Goal: Task Accomplishment & Management: Use online tool/utility

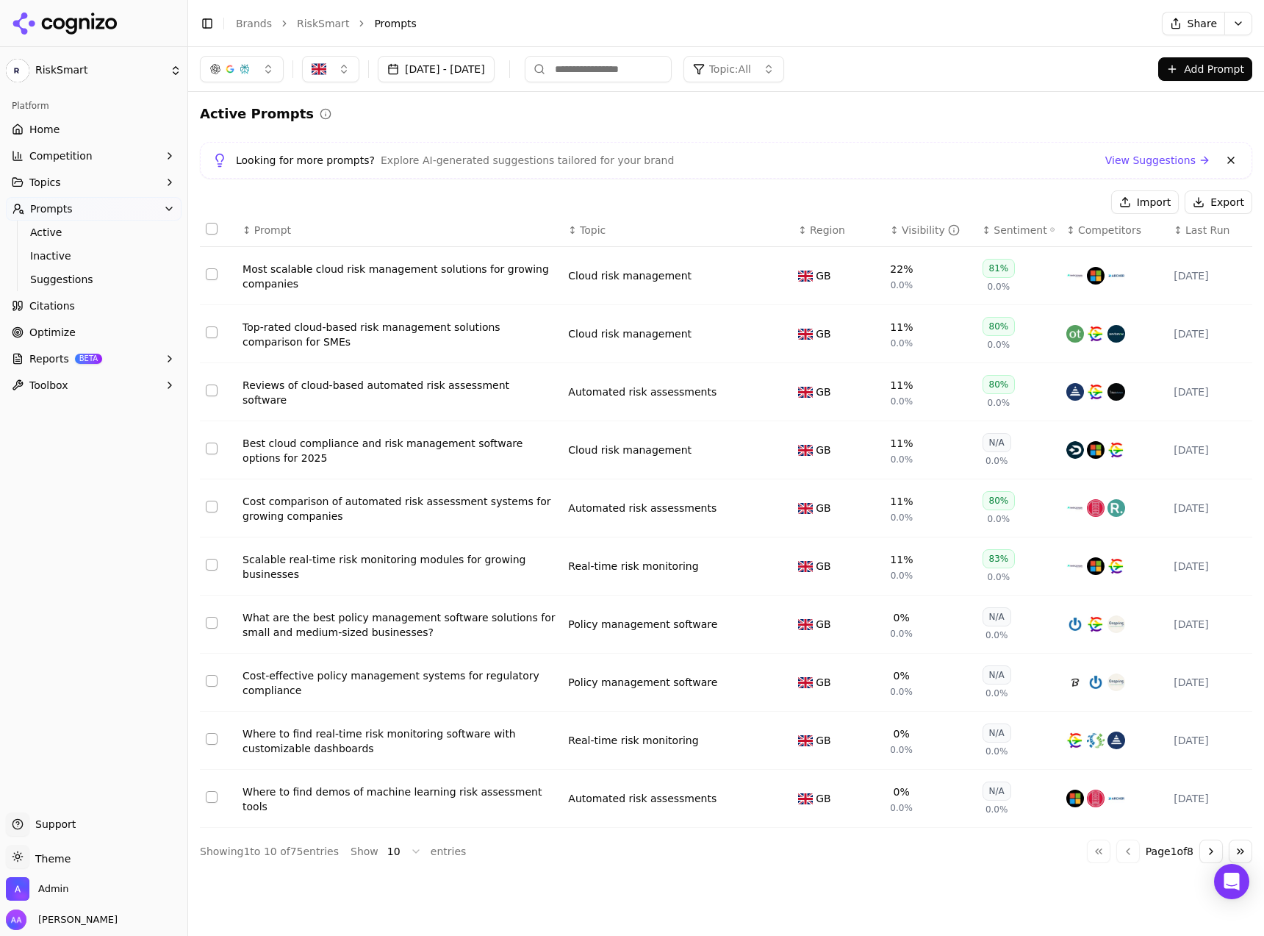
click at [66, 334] on span "Optimize" at bounding box center [52, 332] width 46 height 15
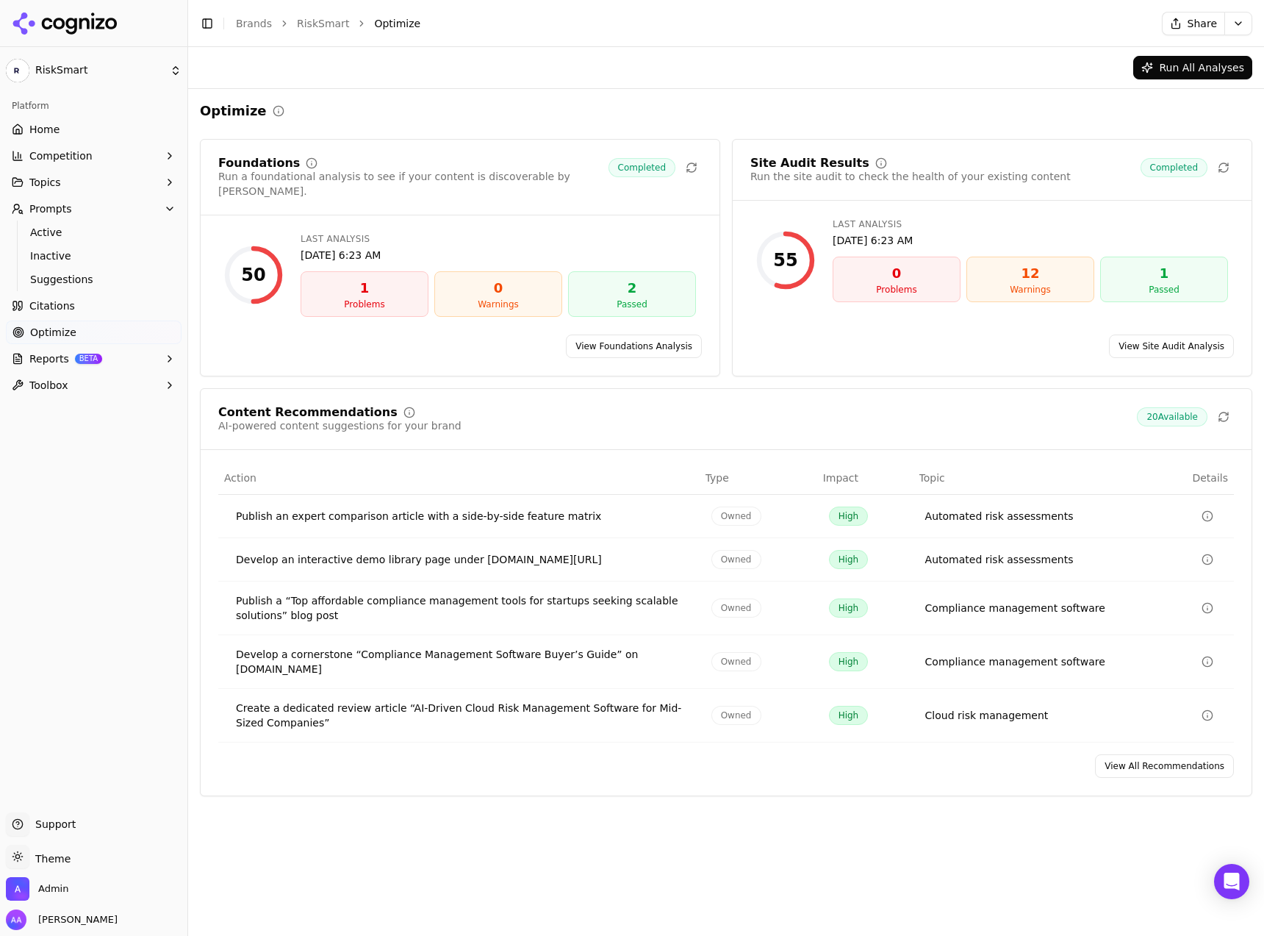
click at [73, 300] on link "Citations" at bounding box center [94, 306] width 176 height 24
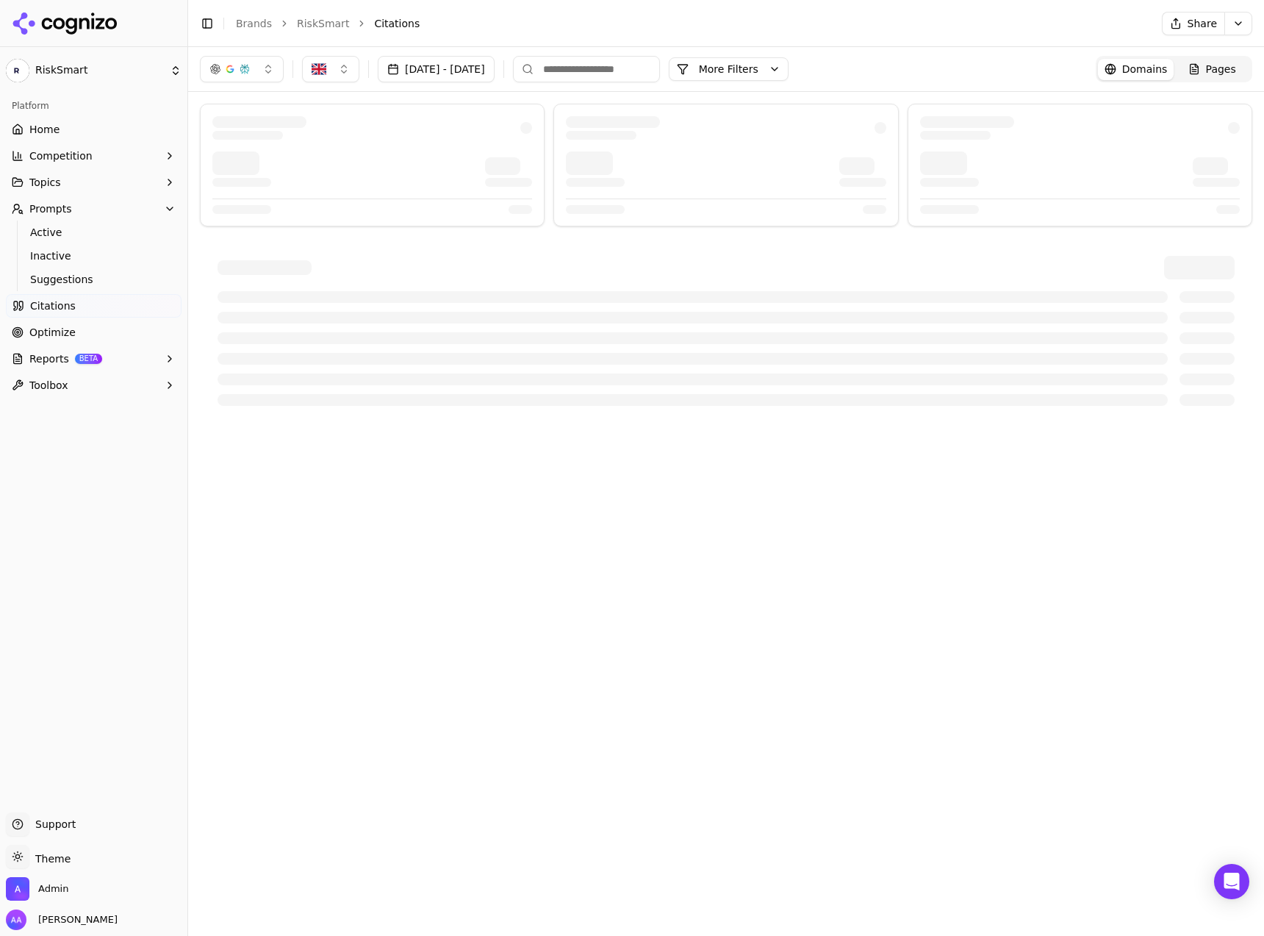
click at [65, 362] on span "Reports" at bounding box center [49, 358] width 40 height 15
click at [65, 380] on span "PDF" at bounding box center [94, 382] width 128 height 15
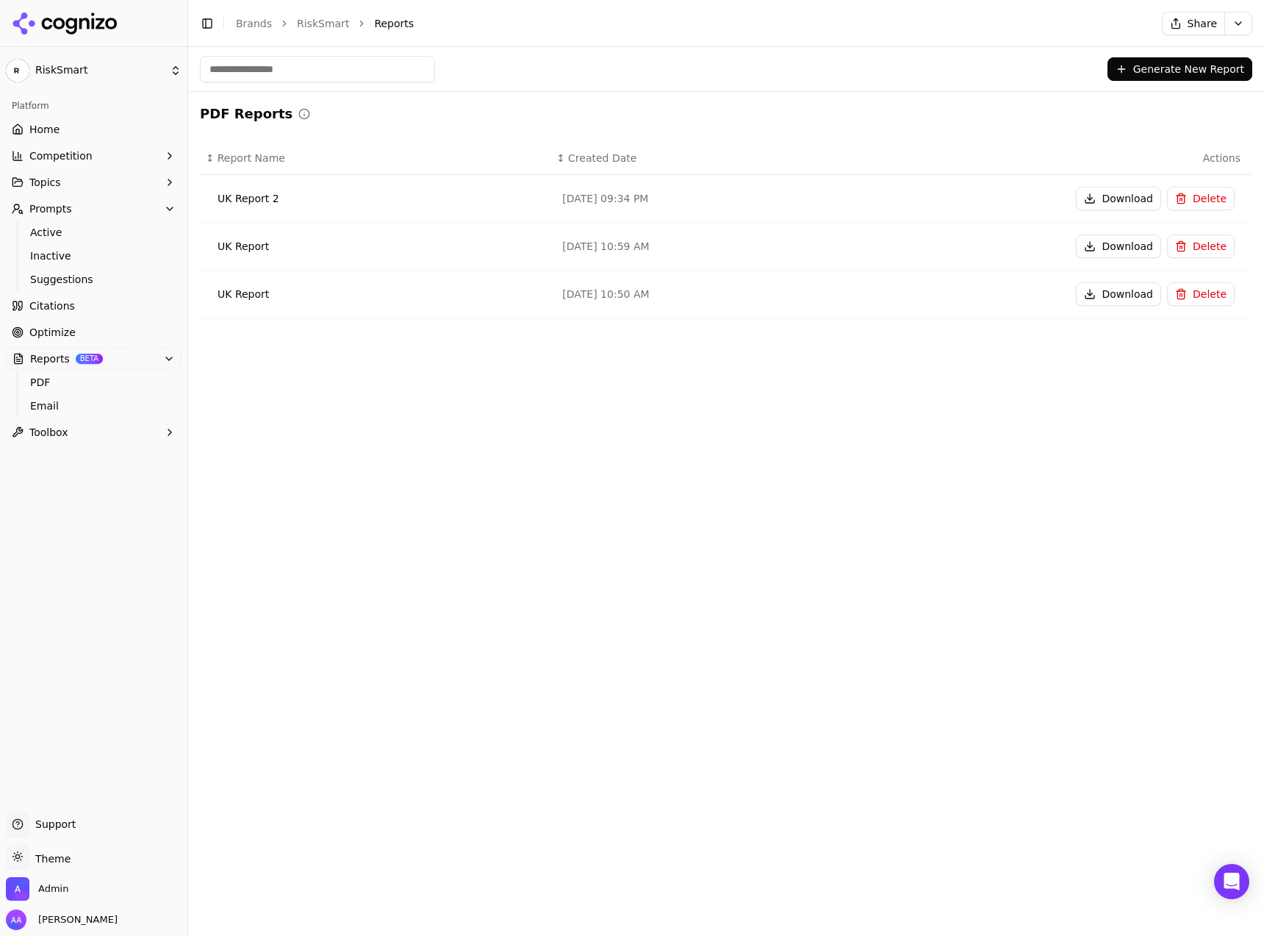
click at [1166, 79] on button "Generate New Report" at bounding box center [1179, 69] width 145 height 24
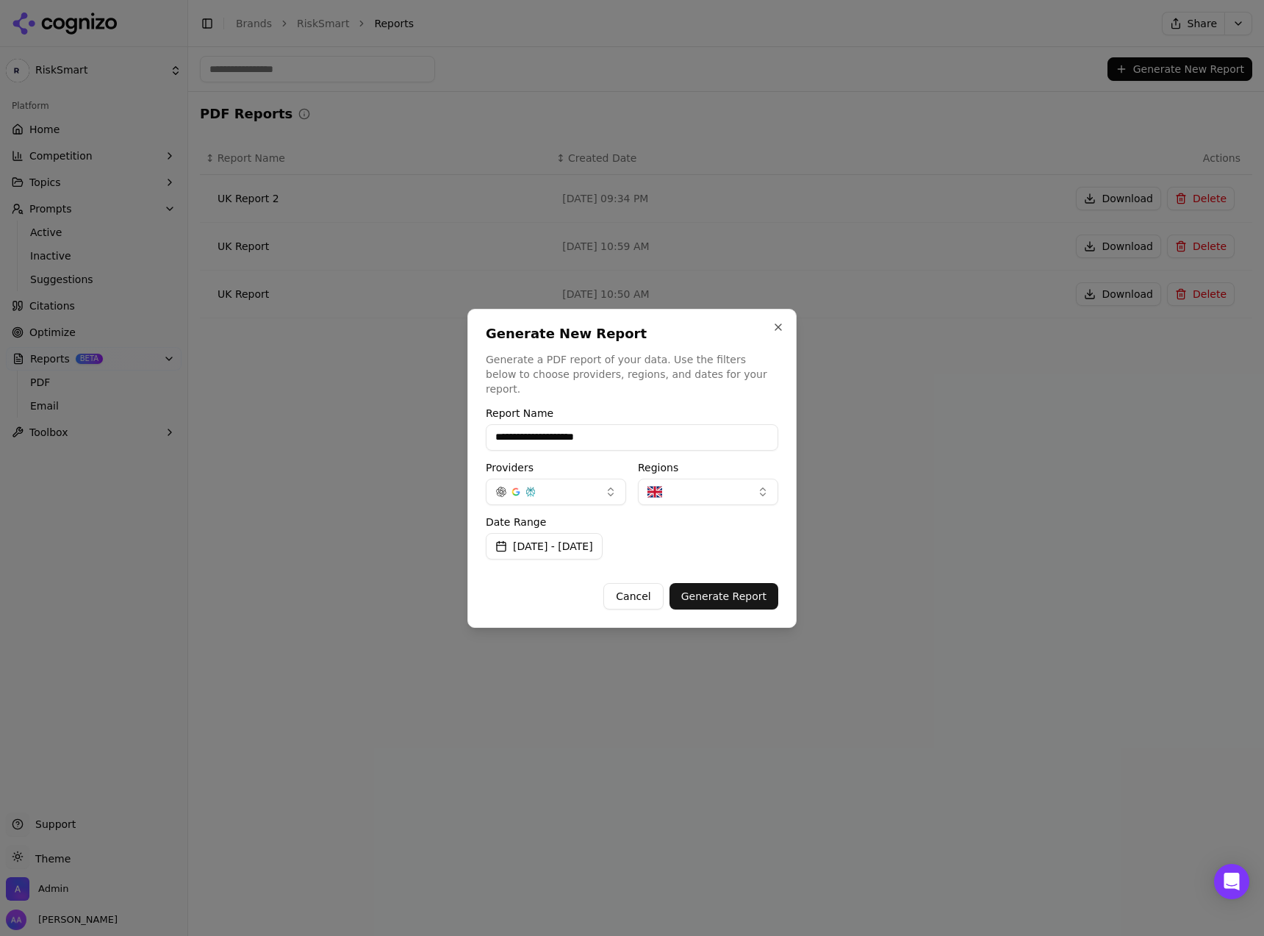
type input "**********"
click at [603, 542] on button "[DATE] - [DATE]" at bounding box center [544, 546] width 117 height 26
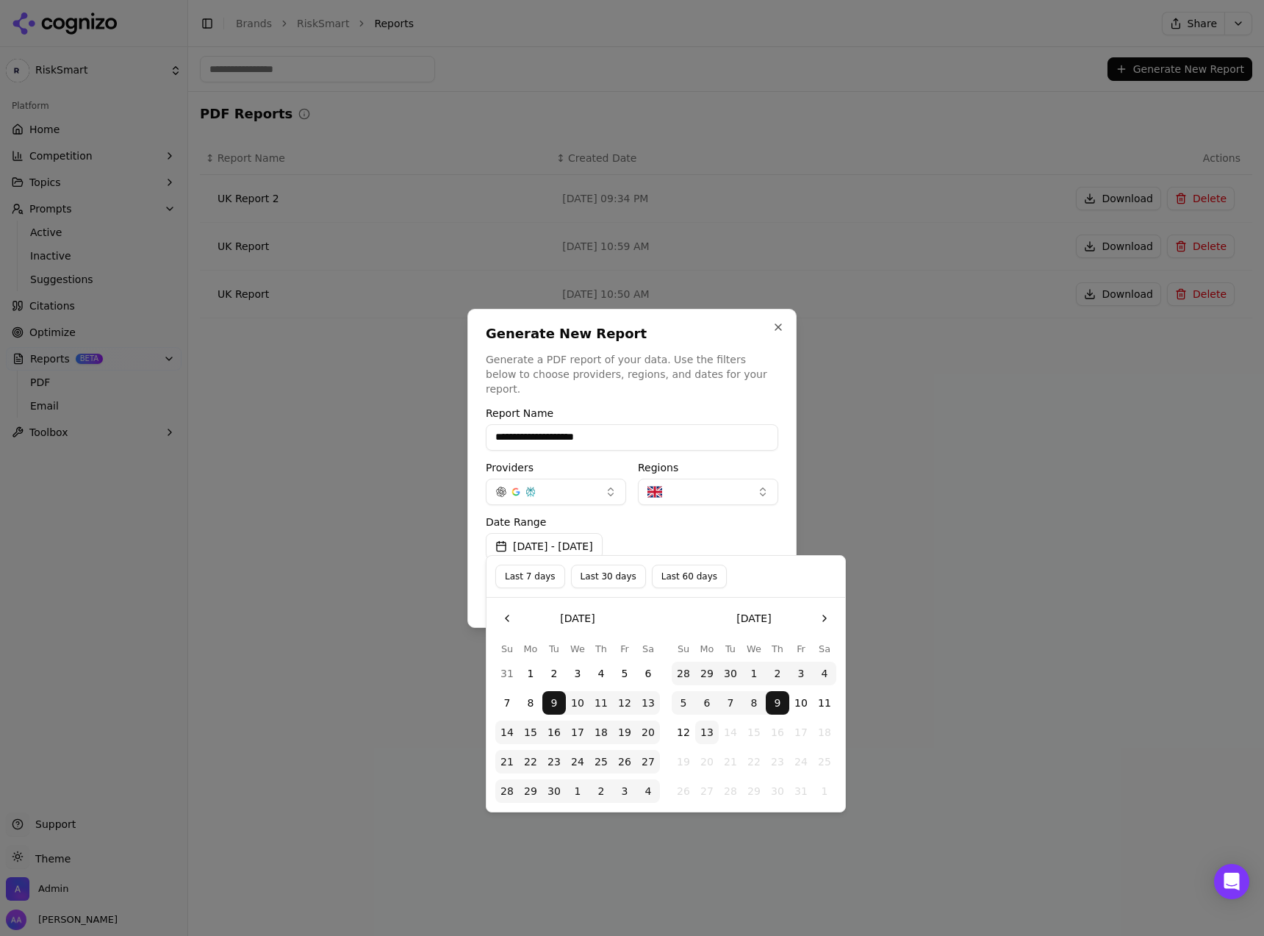
click at [636, 578] on button "Last 30 days" at bounding box center [608, 576] width 75 height 24
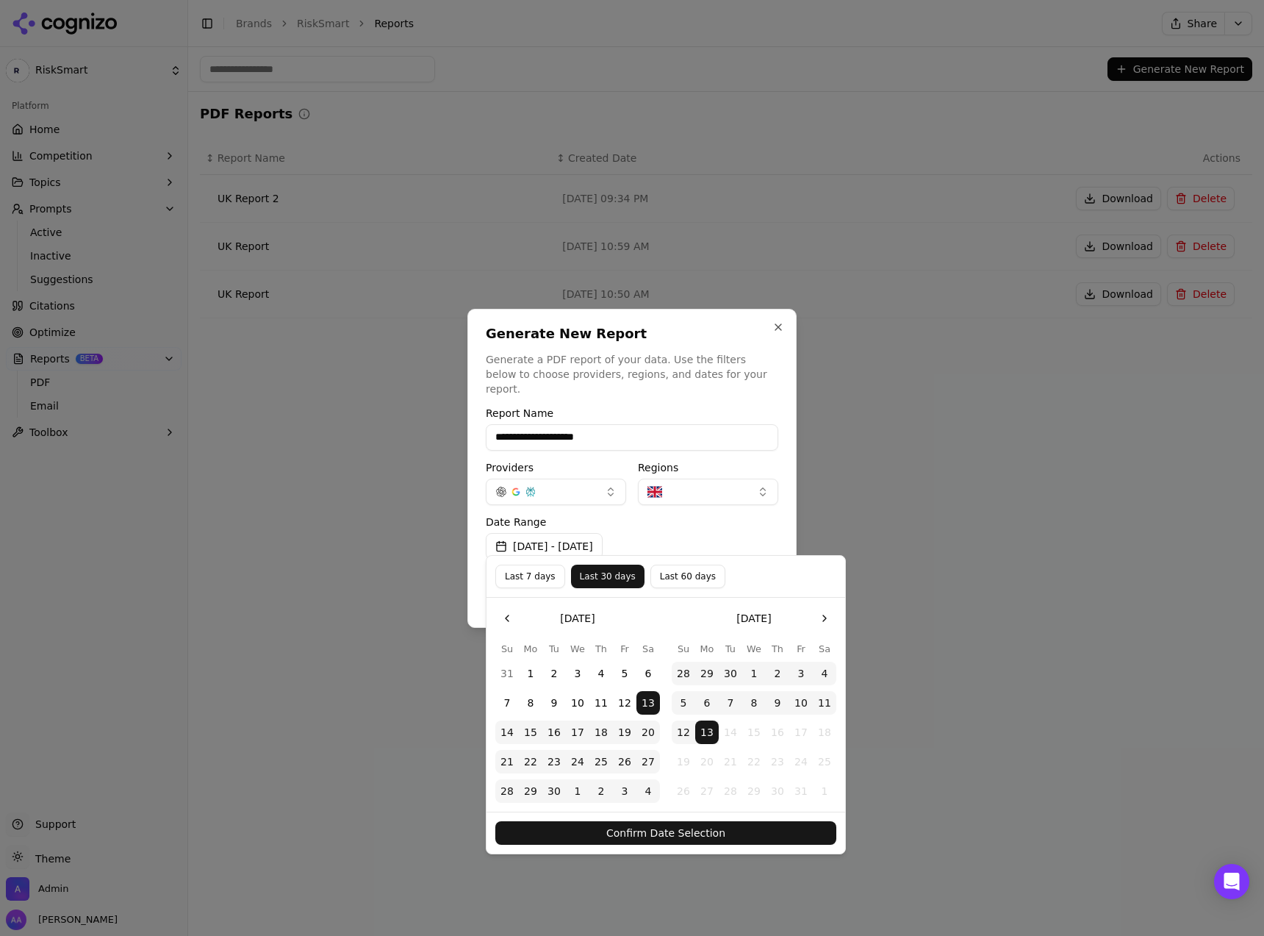
click at [697, 822] on button "Confirm Date Selection" at bounding box center [665, 833] width 341 height 24
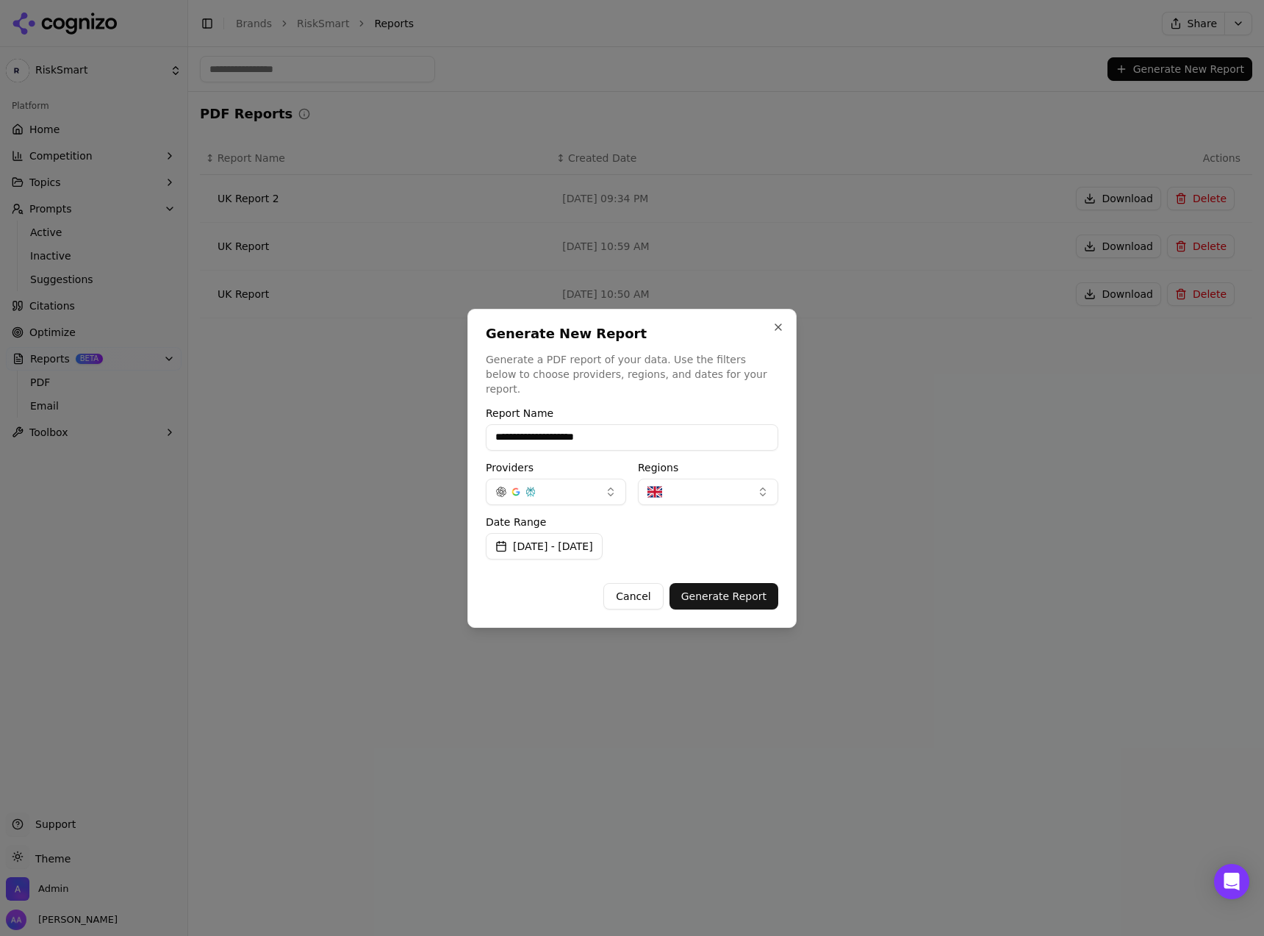
click at [728, 589] on button "Generate Report" at bounding box center [723, 596] width 109 height 26
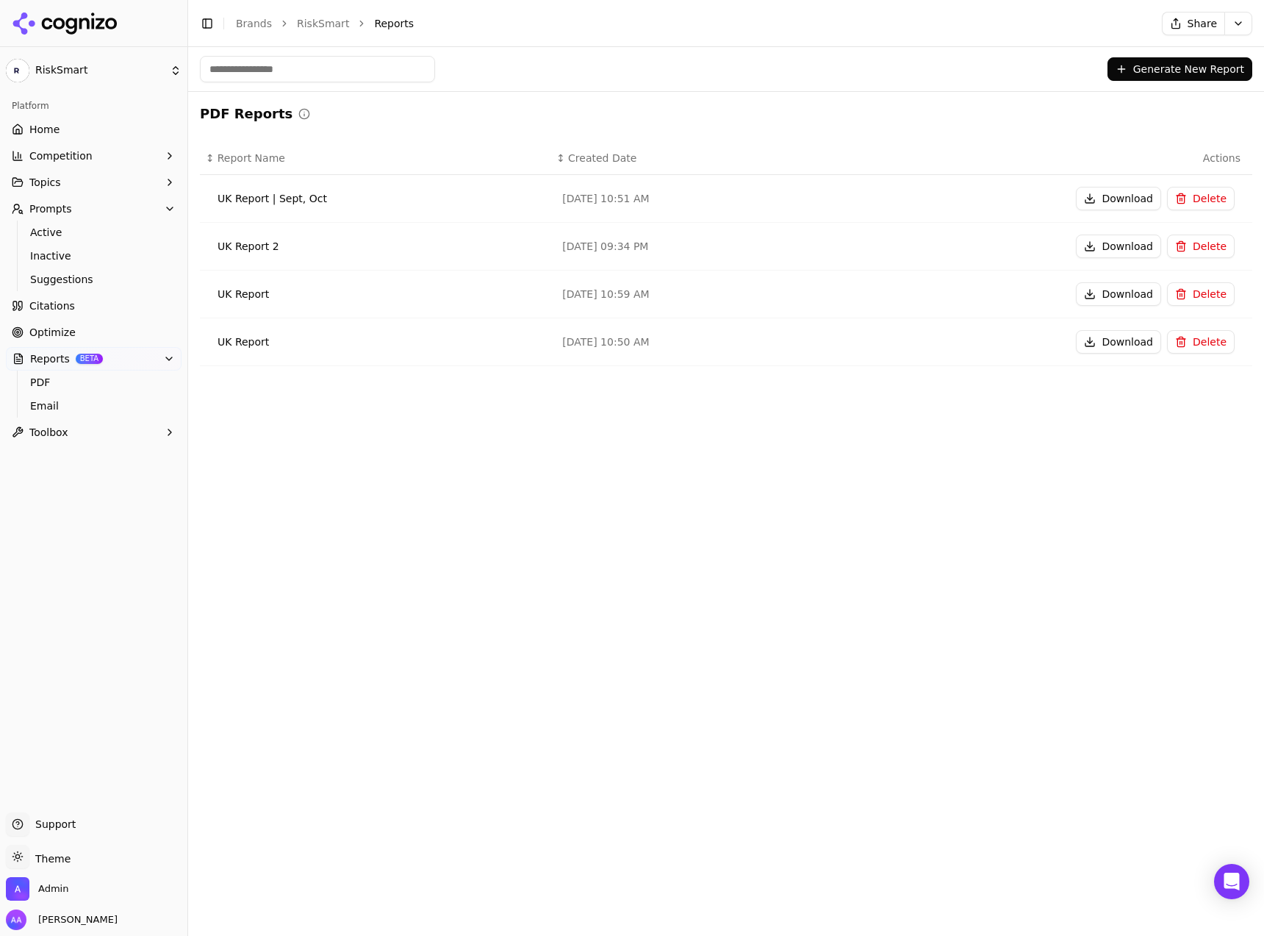
click at [902, 85] on div "Generate New Report" at bounding box center [726, 69] width 1076 height 44
click at [251, 24] on link "Brands" at bounding box center [254, 24] width 36 height 12
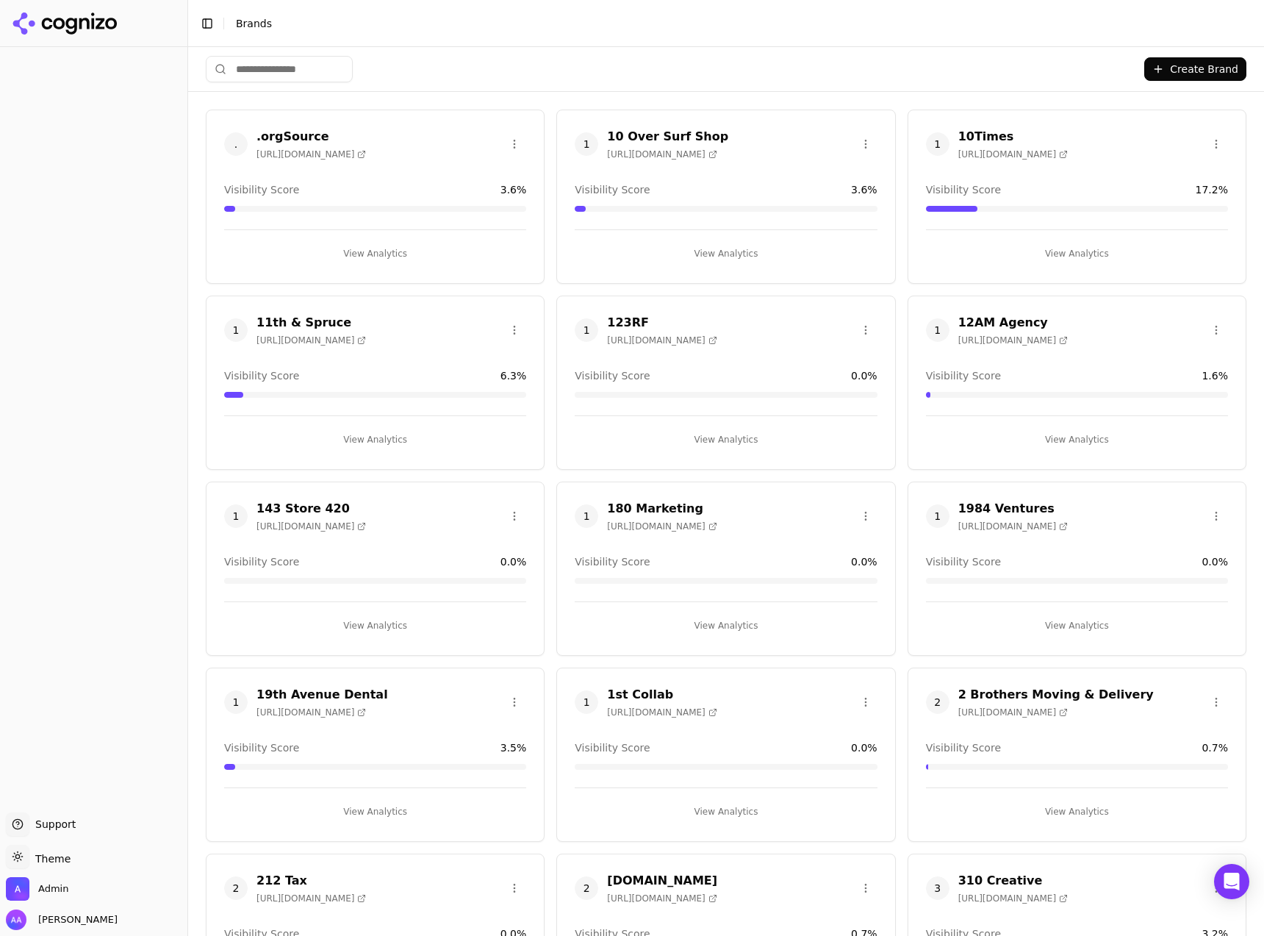
click at [281, 76] on html "Support Support Toggle theme Theme Admin Alp Aysan Toggle Sidebar Brands Create…" at bounding box center [632, 468] width 1264 height 936
click at [284, 73] on html "Support Support Toggle theme Theme Admin Alp Aysan Toggle Sidebar Brands Create…" at bounding box center [632, 468] width 1264 height 936
click at [287, 72] on html "Support Support Toggle theme Theme Admin Alp Aysan Toggle Sidebar Brands Create…" at bounding box center [632, 468] width 1264 height 936
click at [300, 71] on html "Support Support Toggle theme Theme Admin Alp Aysan Toggle Sidebar Brands Create…" at bounding box center [632, 468] width 1264 height 936
click at [265, 63] on input "search" at bounding box center [279, 69] width 147 height 26
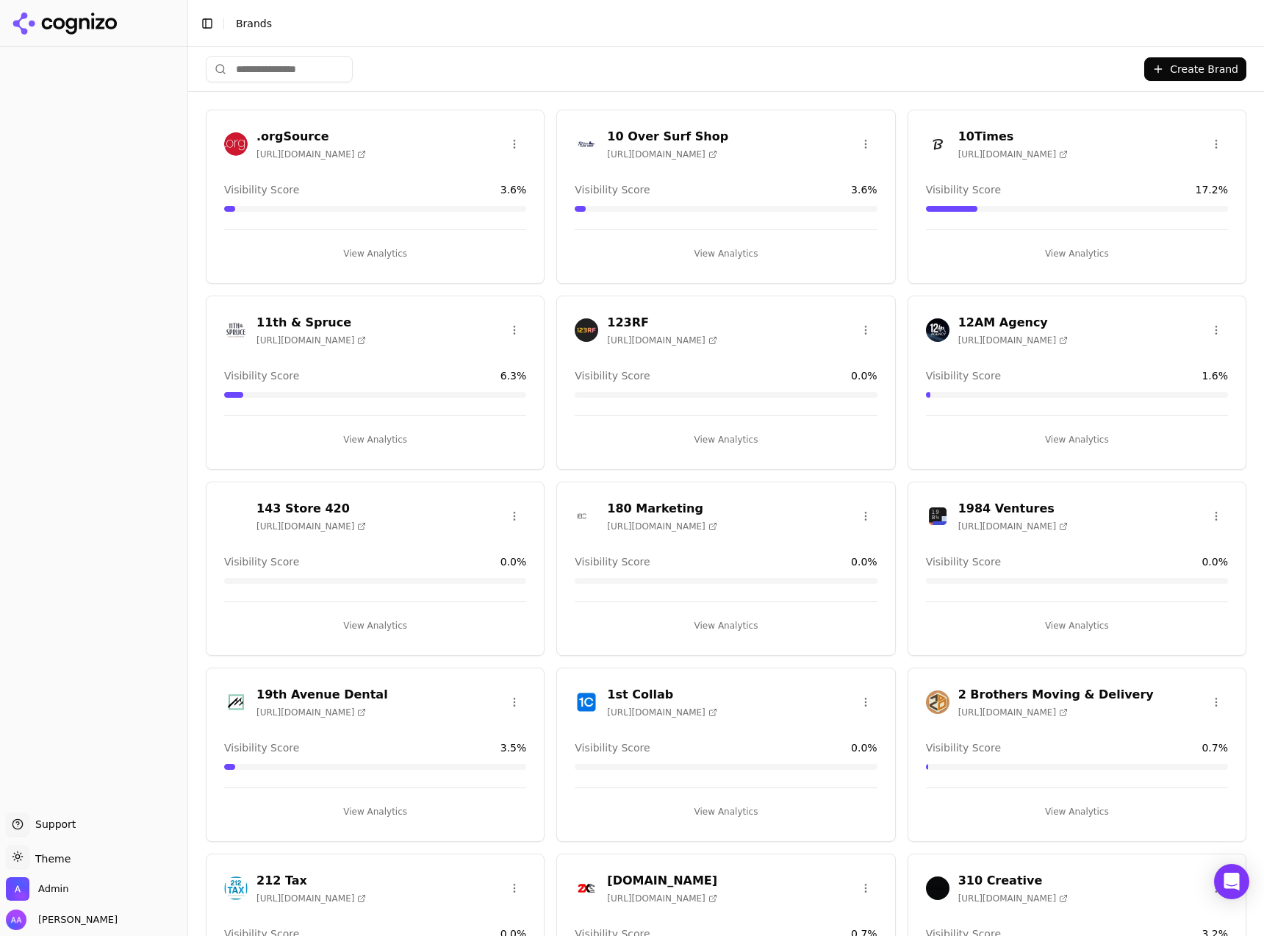
click at [271, 68] on input "search" at bounding box center [279, 69] width 147 height 26
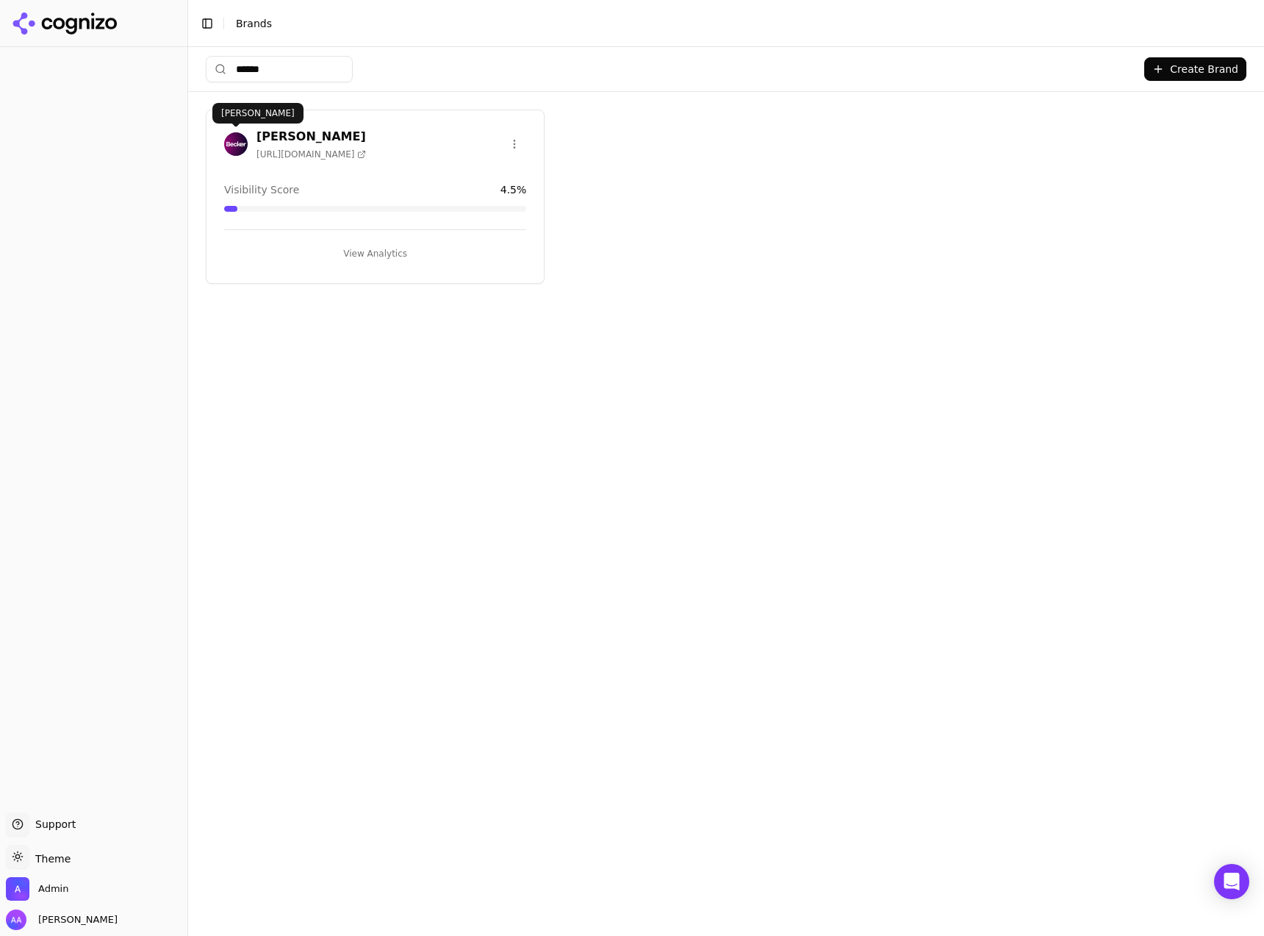
type input "******"
click at [237, 143] on img at bounding box center [236, 144] width 24 height 24
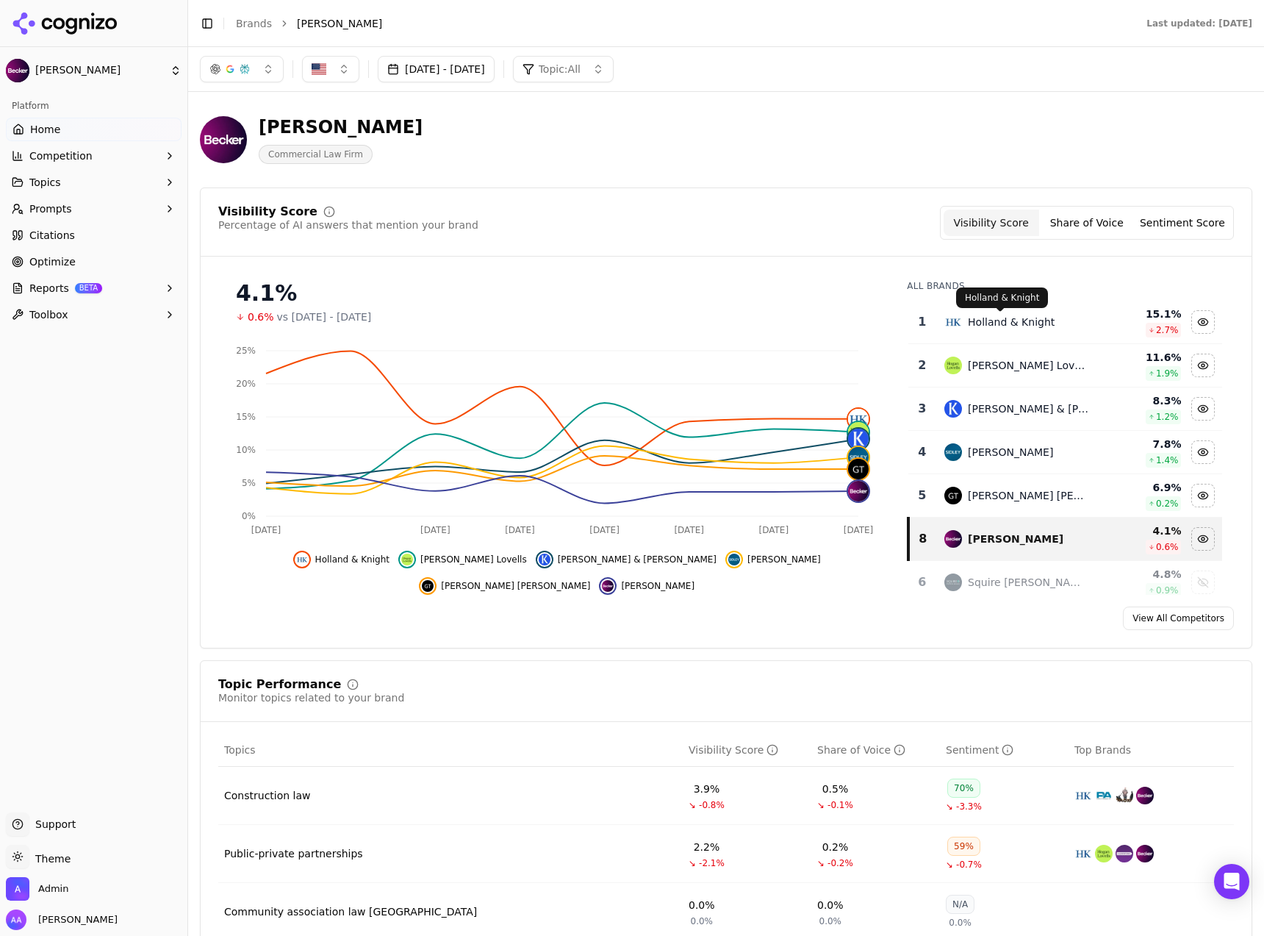
click at [980, 323] on div "Holland & Knight" at bounding box center [1011, 322] width 87 height 15
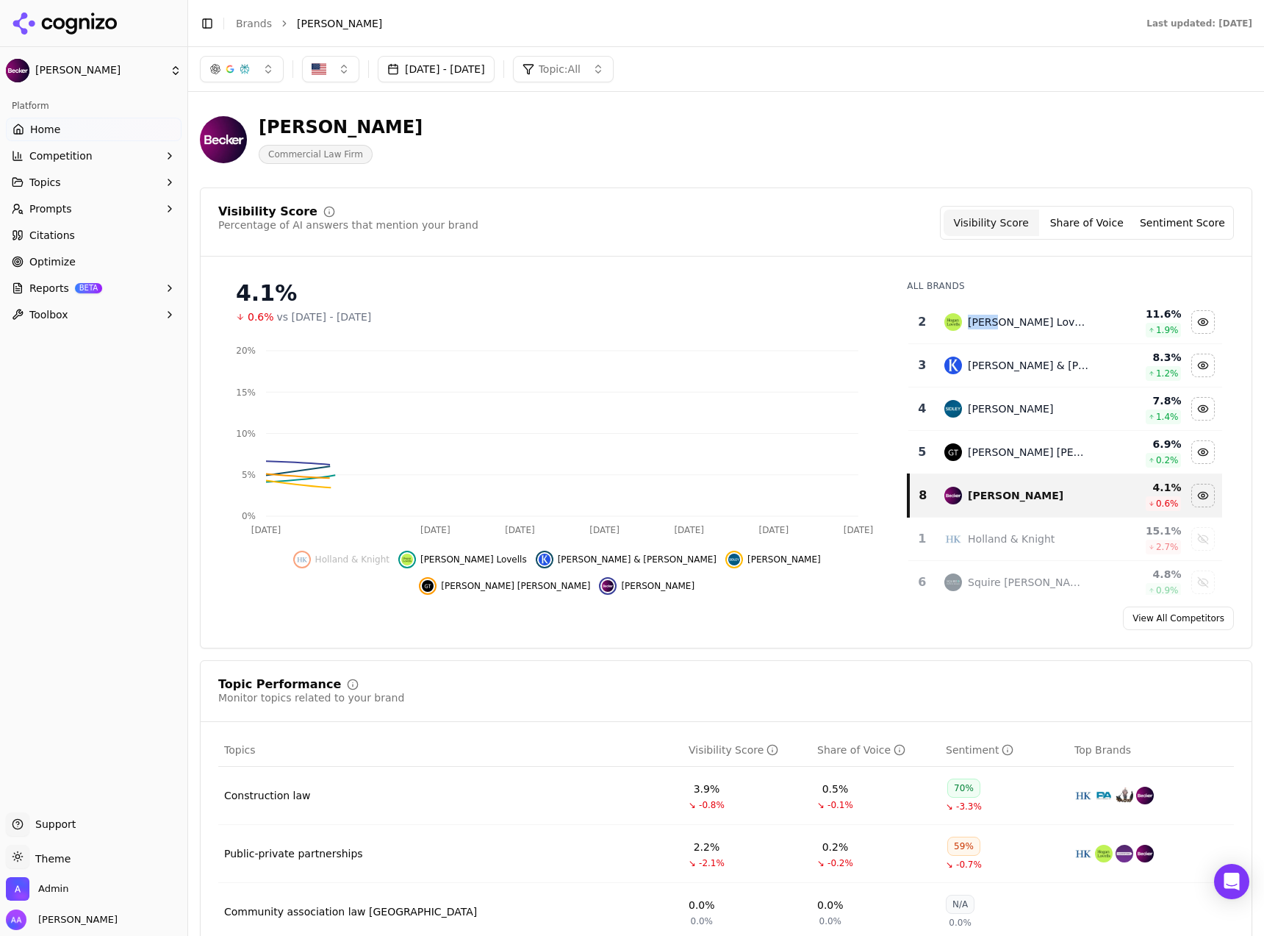
click at [980, 323] on div "[PERSON_NAME] Lovells" at bounding box center [1028, 322] width 121 height 15
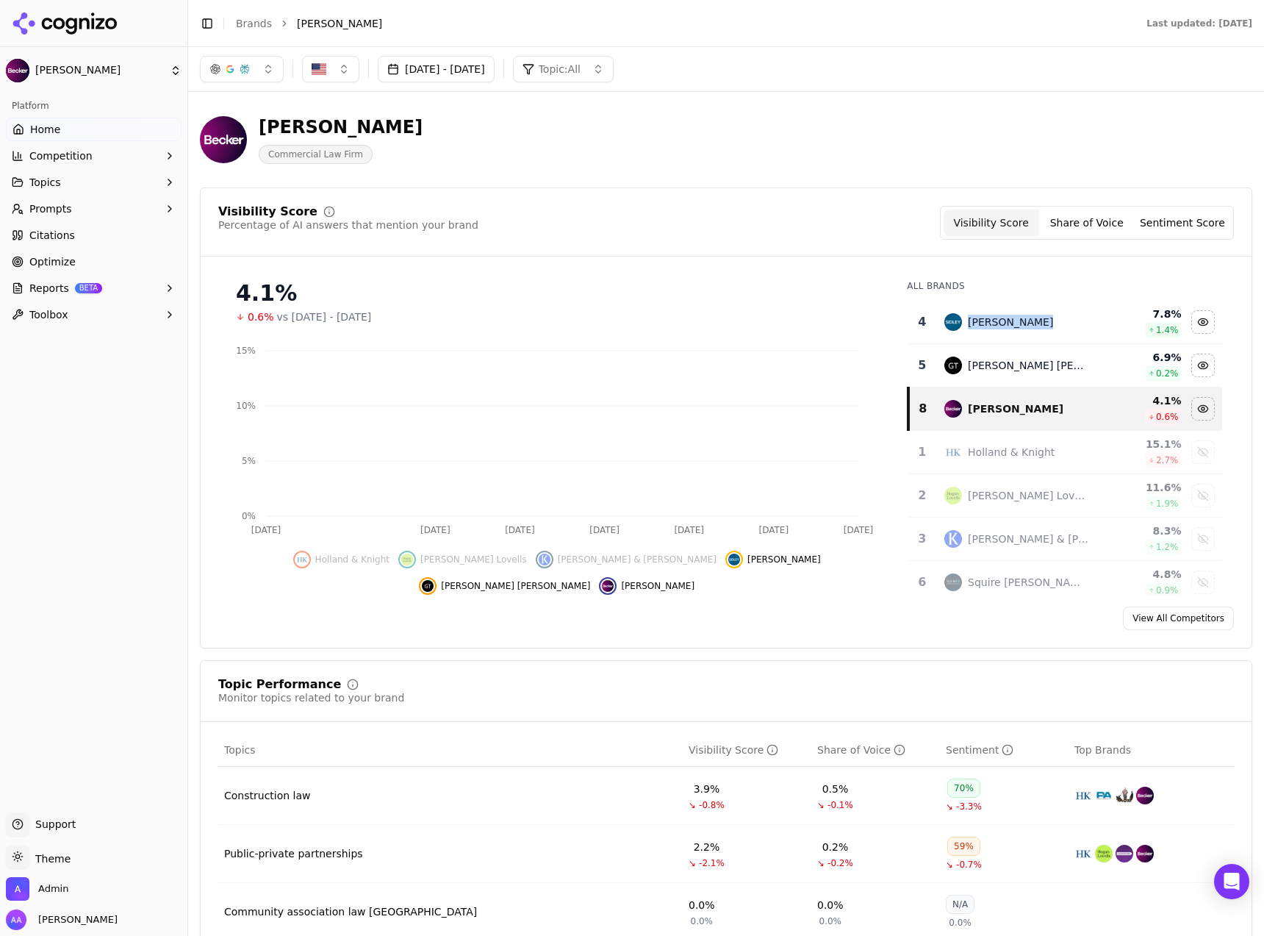
click at [980, 323] on div "[PERSON_NAME]" at bounding box center [1010, 322] width 85 height 15
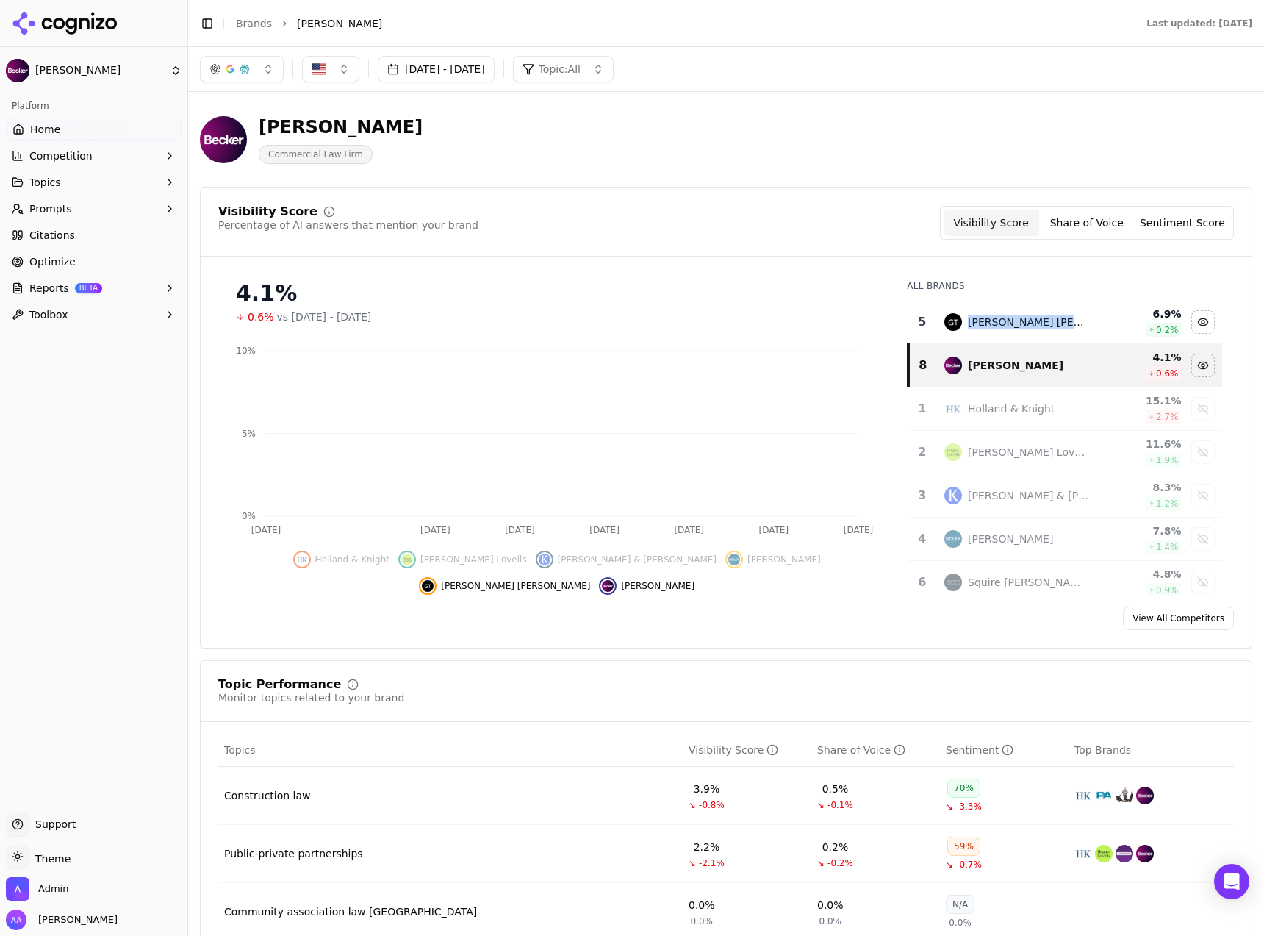
click at [980, 323] on div "[PERSON_NAME] [PERSON_NAME]" at bounding box center [1028, 322] width 121 height 15
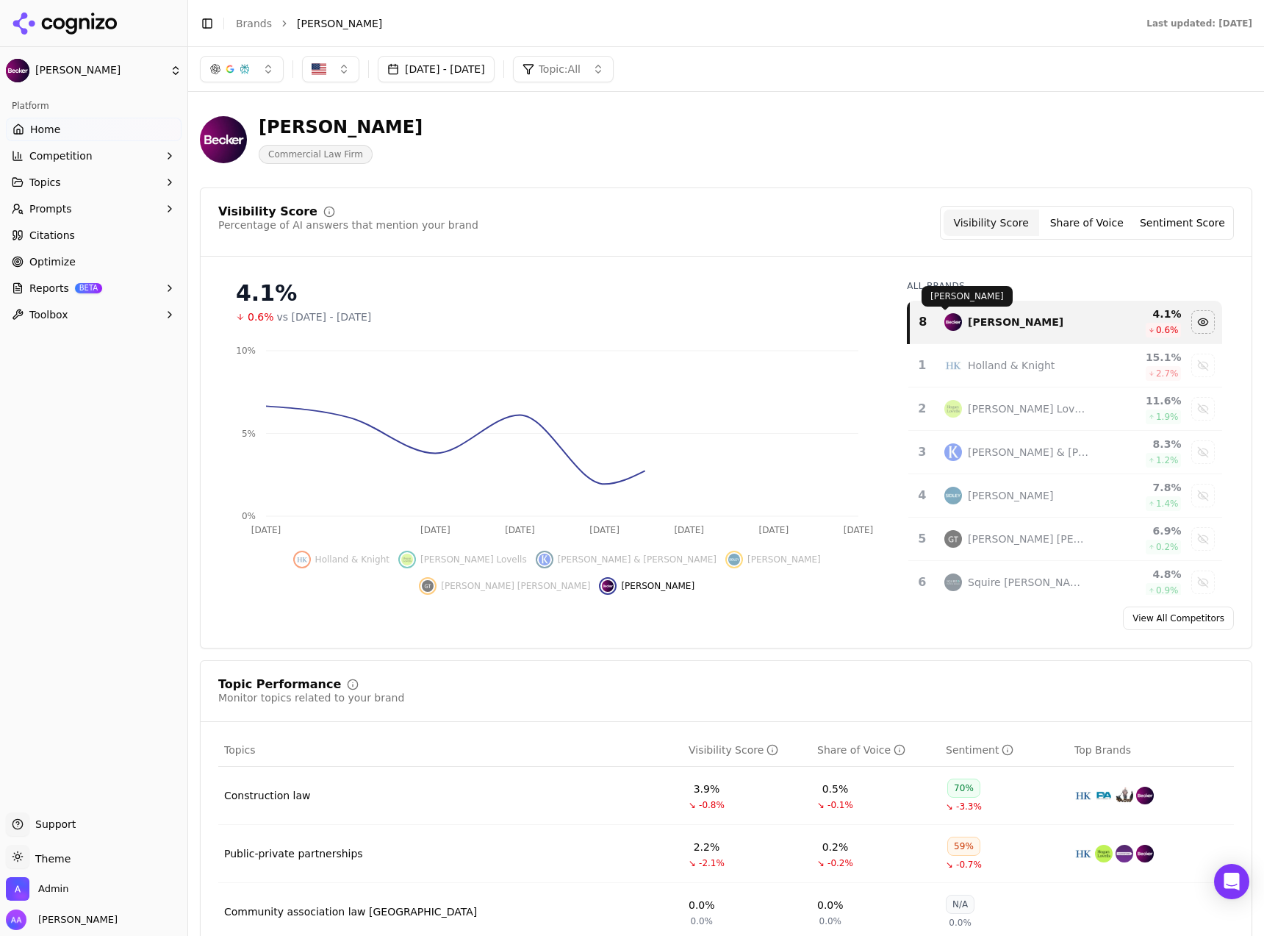
click at [811, 255] on div "Visibility Score Percentage of AI answers that mention your brand Visibility Sc…" at bounding box center [726, 231] width 1051 height 51
click at [76, 204] on button "Prompts" at bounding box center [94, 209] width 176 height 24
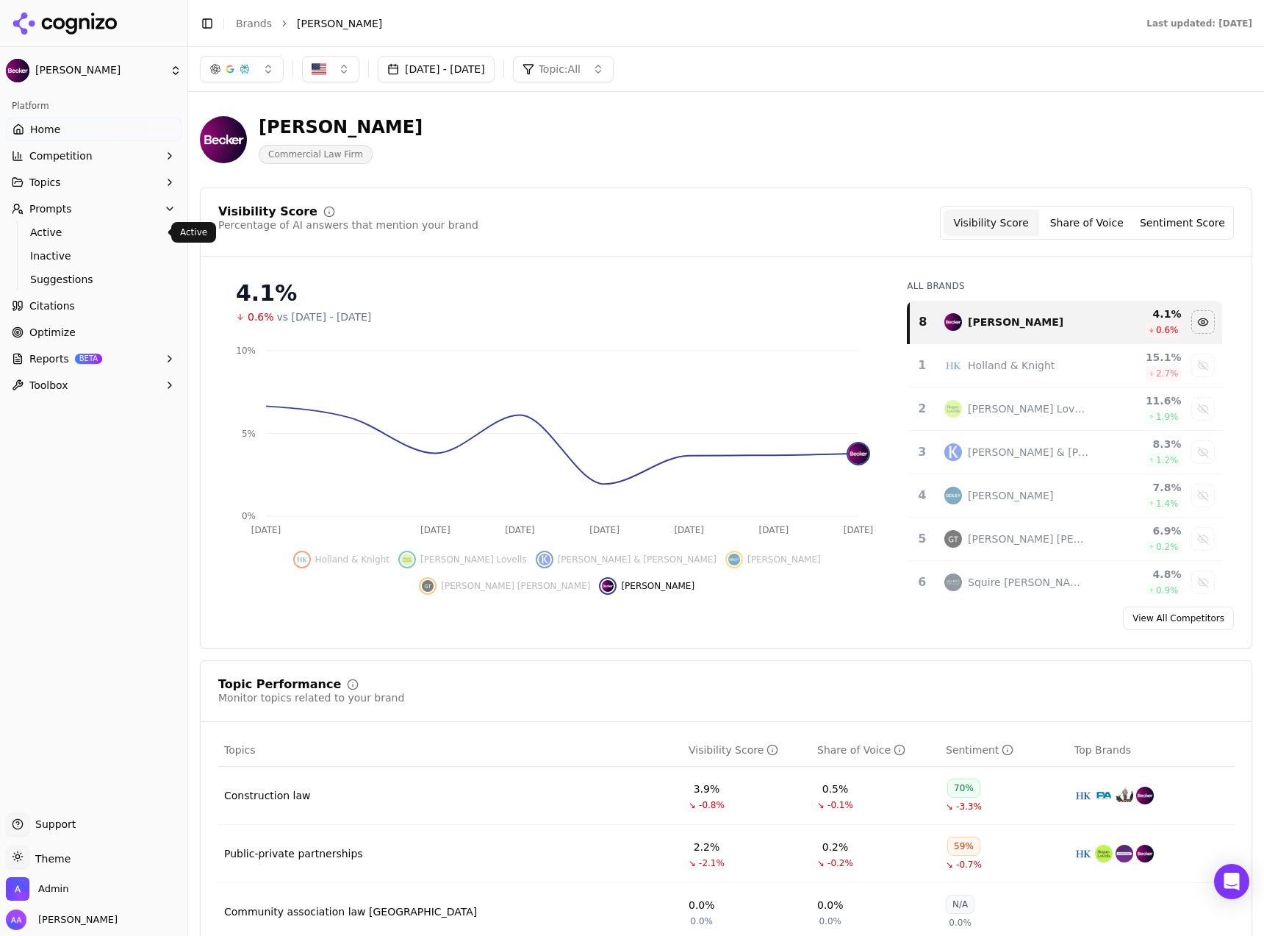
click at [84, 232] on span "Active" at bounding box center [94, 232] width 128 height 15
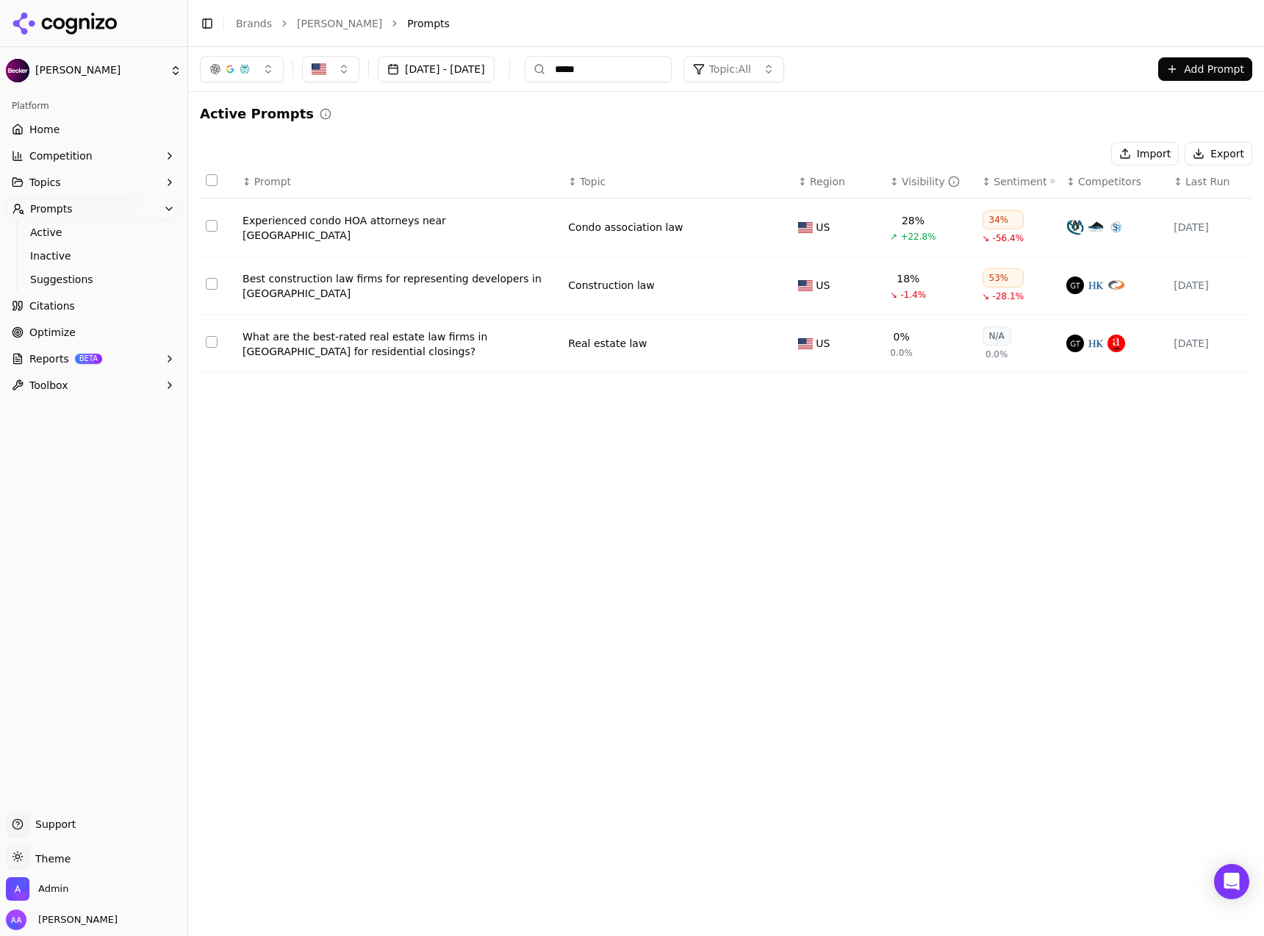
click at [672, 71] on input "*****" at bounding box center [598, 69] width 147 height 26
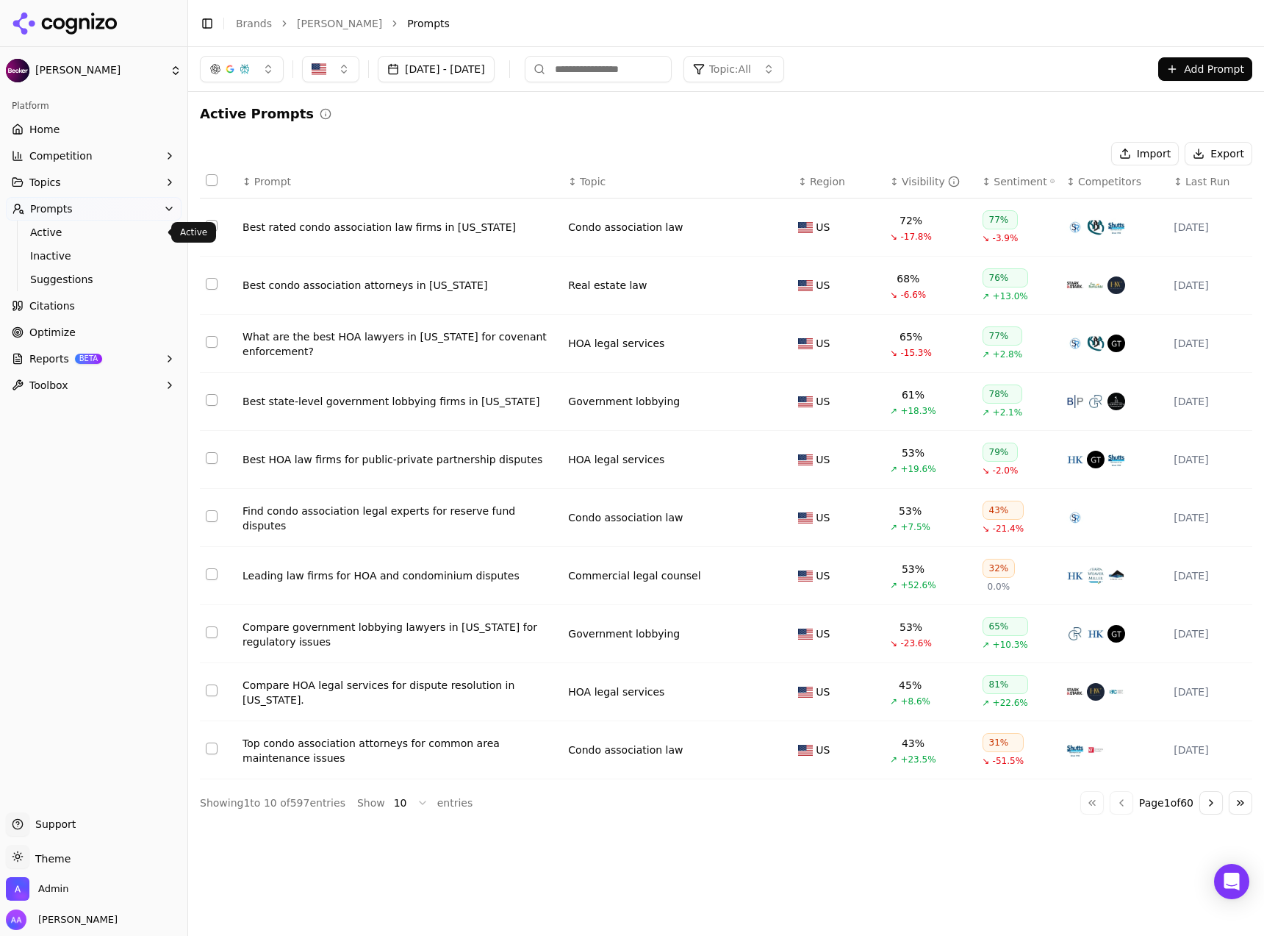
click at [68, 239] on link "Active" at bounding box center [94, 232] width 140 height 21
click at [71, 234] on span "Active" at bounding box center [94, 232] width 128 height 15
click at [73, 237] on span "Active" at bounding box center [94, 232] width 128 height 15
click at [398, 797] on body "[PERSON_NAME] Platform Home Competition Topics Prompts Active Inactive Suggesti…" at bounding box center [632, 468] width 1264 height 936
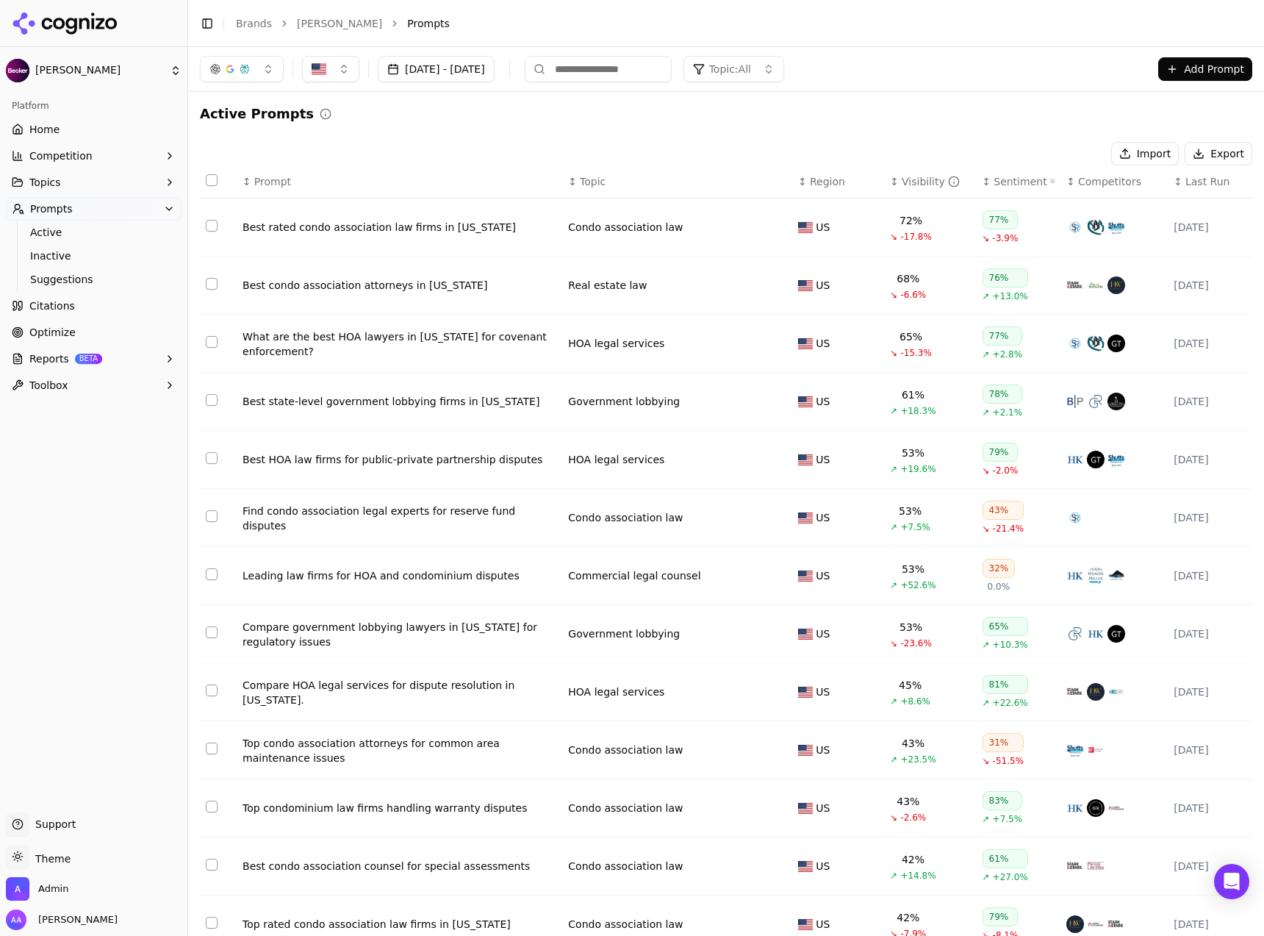
click at [409, 788] on td "Top condominium law firms handling warranty disputes" at bounding box center [400, 808] width 326 height 58
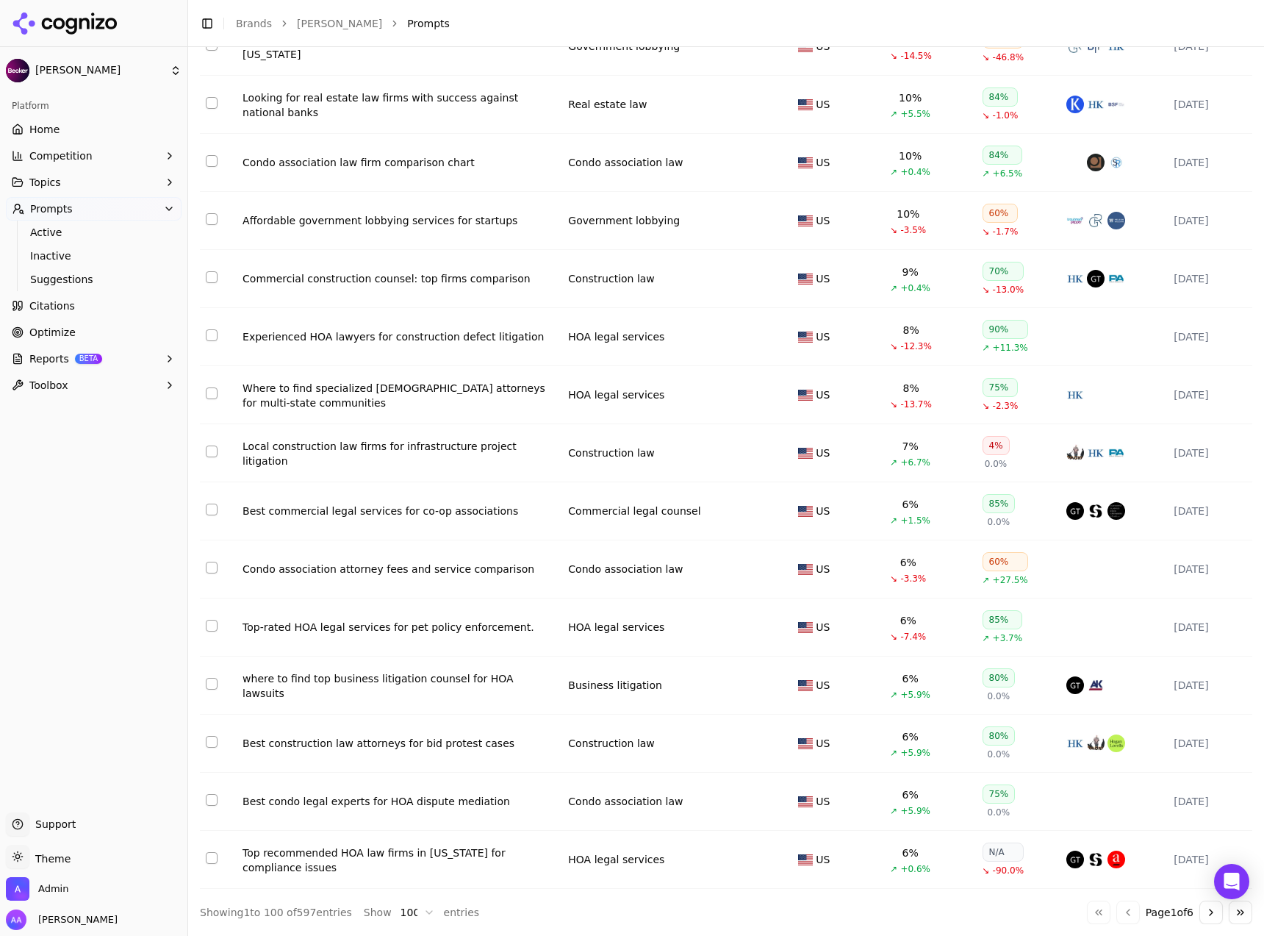
scroll to position [5152, 0]
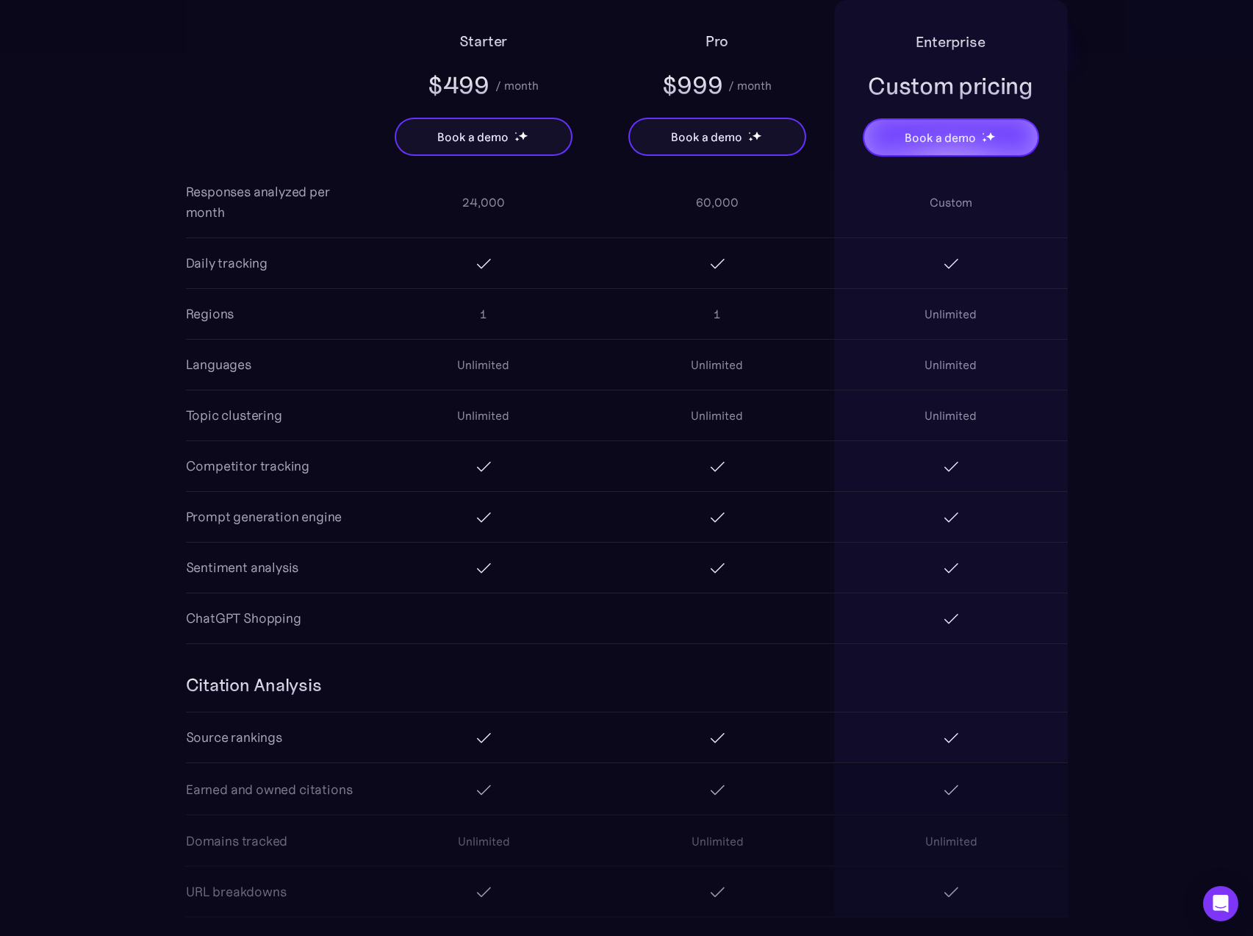
scroll to position [1318, 0]
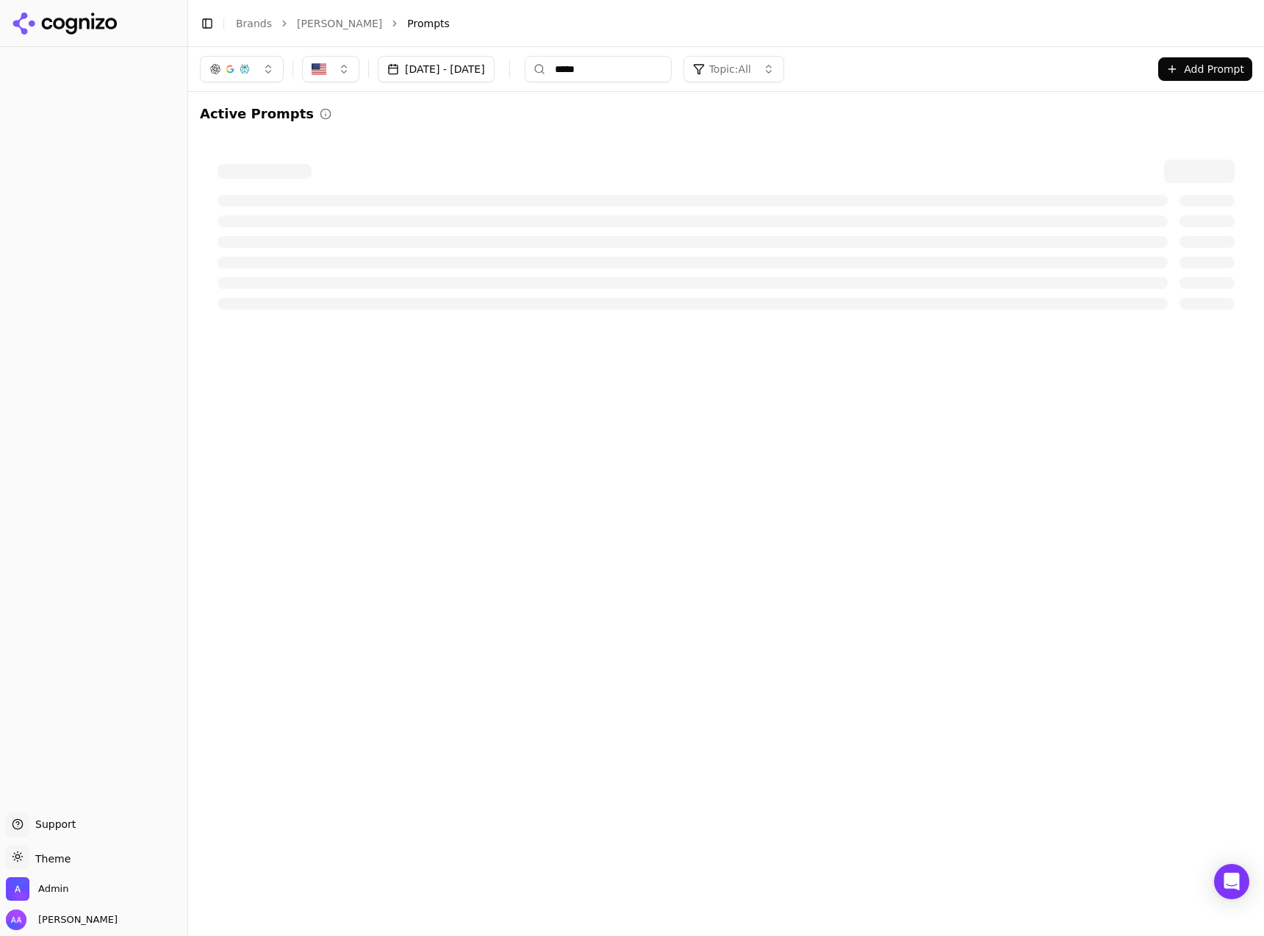
click at [1210, 62] on button "Add Prompt" at bounding box center [1205, 69] width 94 height 24
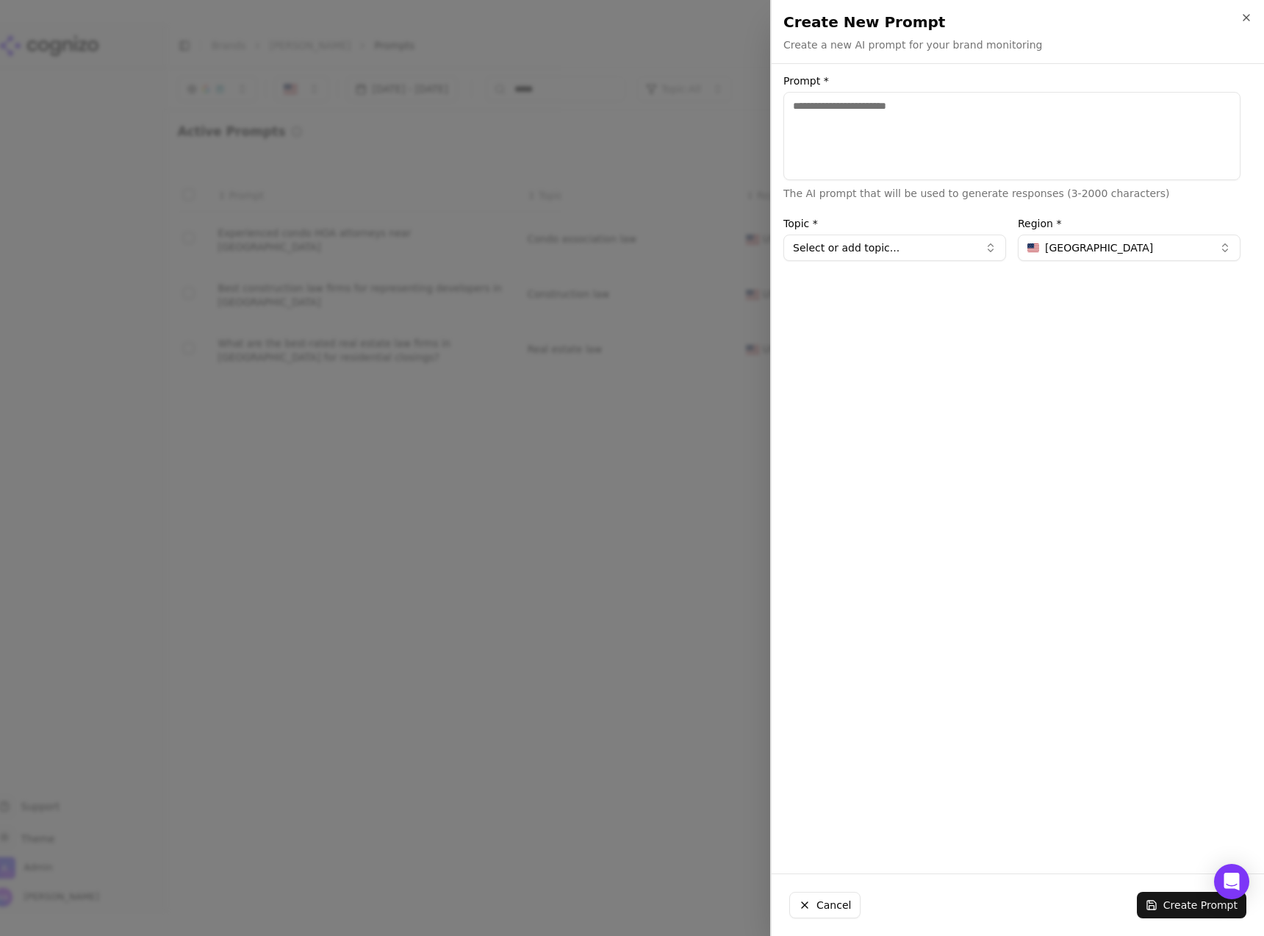
click at [1068, 251] on span "United States" at bounding box center [1099, 247] width 108 height 15
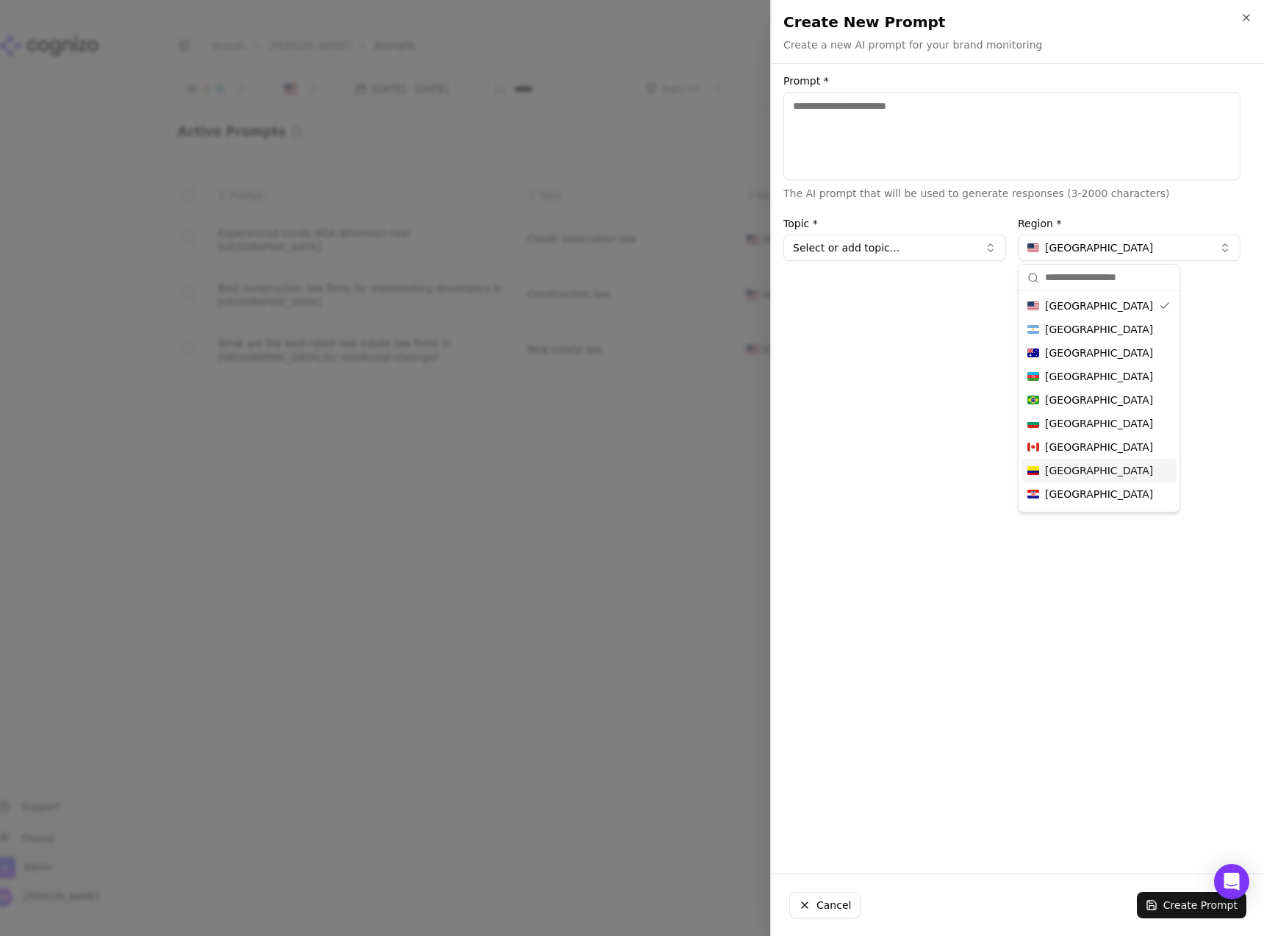
click at [900, 477] on div "Prompt * The AI prompt that will be used to generate responses (3-2000 characte…" at bounding box center [1012, 469] width 481 height 786
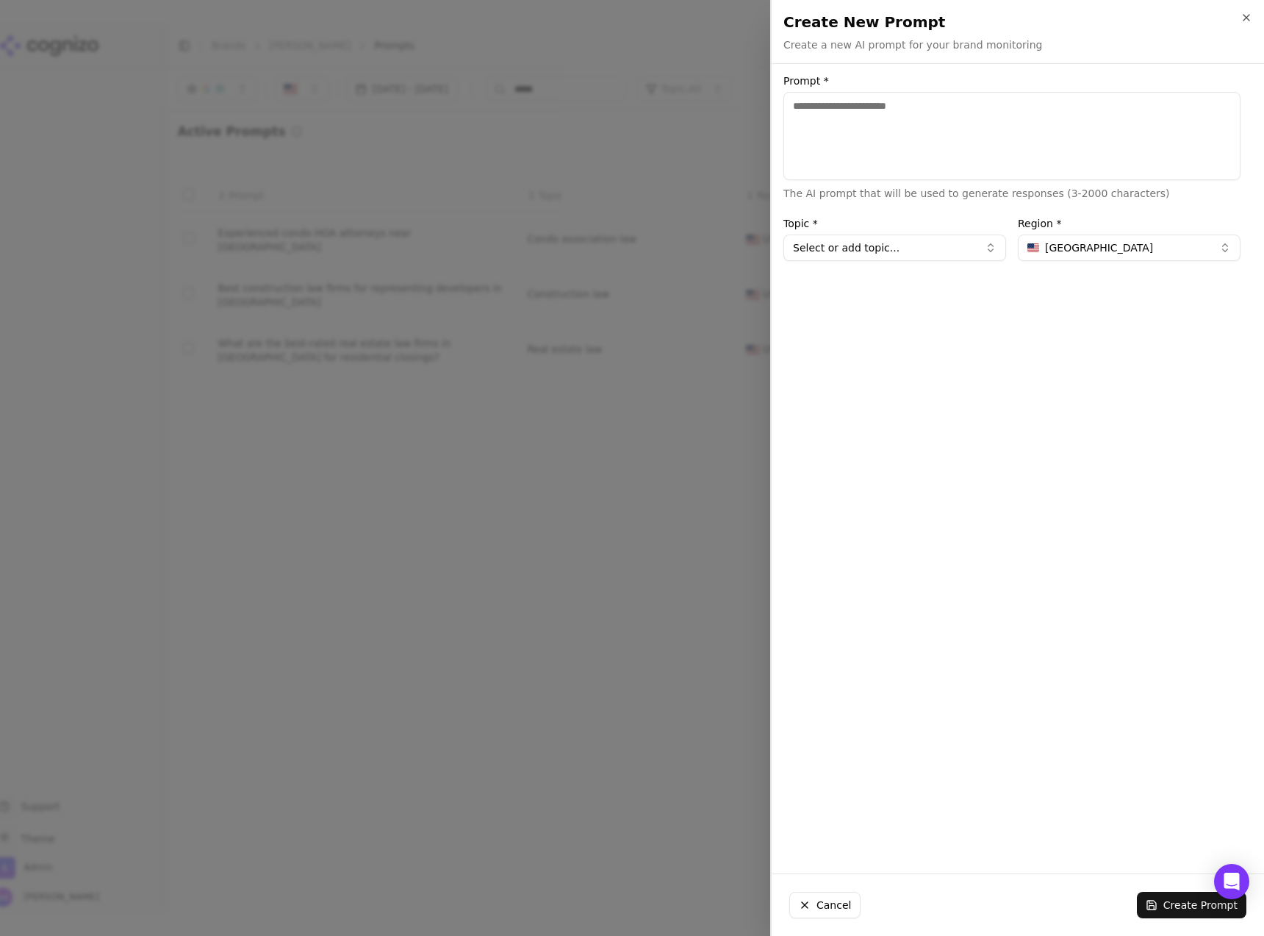
click at [622, 564] on div at bounding box center [632, 468] width 1264 height 936
